Goal: Find specific page/section: Find specific page/section

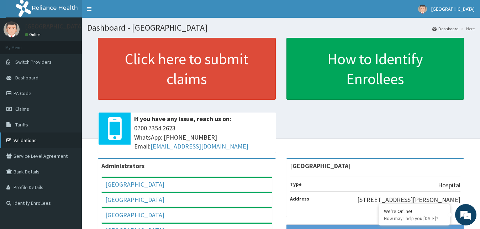
click at [44, 141] on link "Validations" at bounding box center [41, 140] width 82 height 16
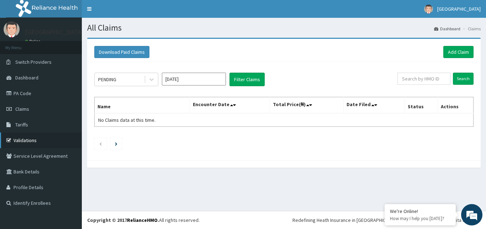
click at [39, 139] on link "Validations" at bounding box center [41, 140] width 82 height 16
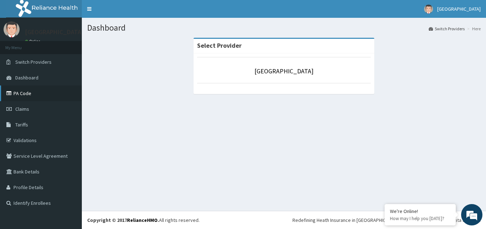
click at [30, 95] on link "PA Code" at bounding box center [41, 93] width 82 height 16
